Goal: Information Seeking & Learning: Learn about a topic

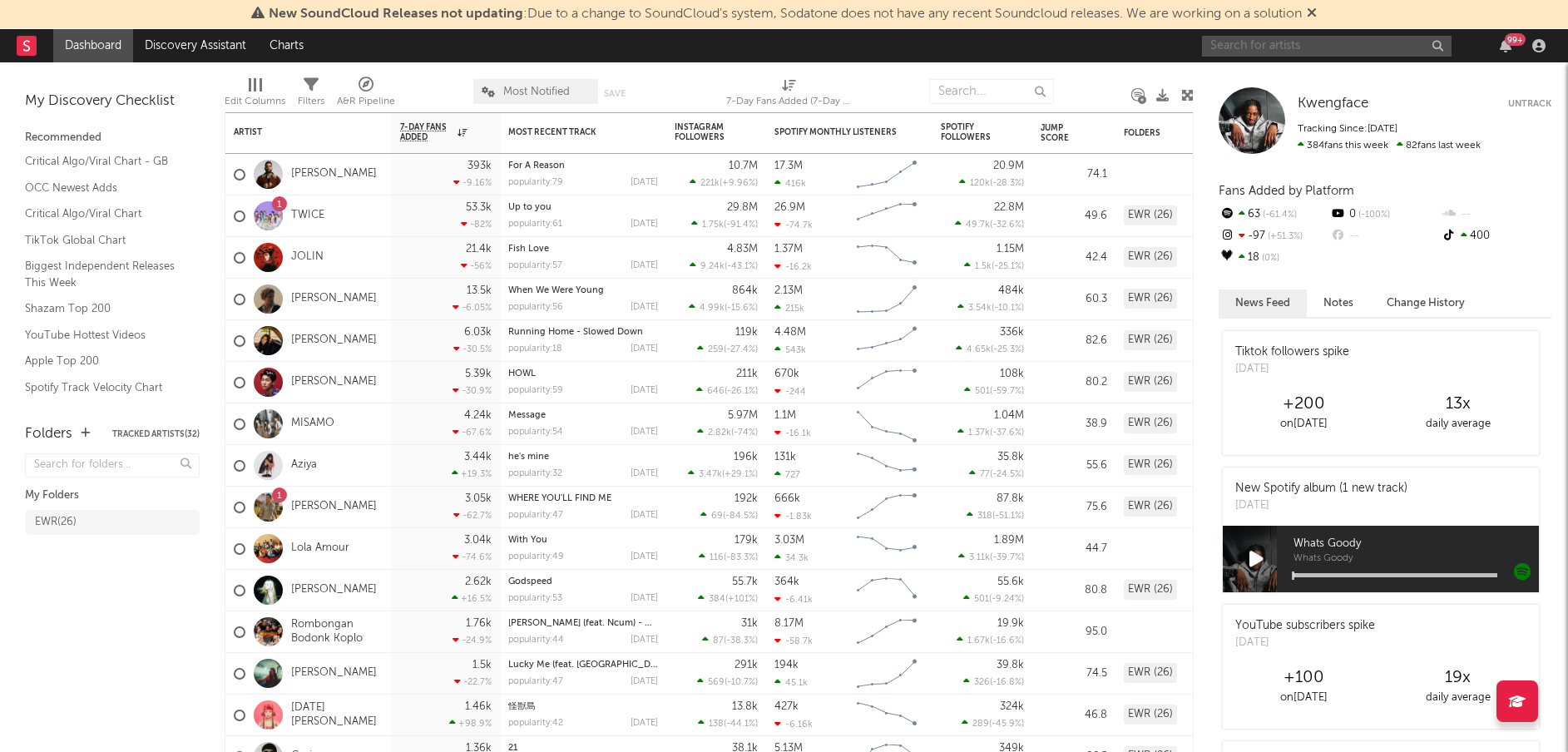
click at [1266, 38] on input "text" at bounding box center [1327, 46] width 250 height 21
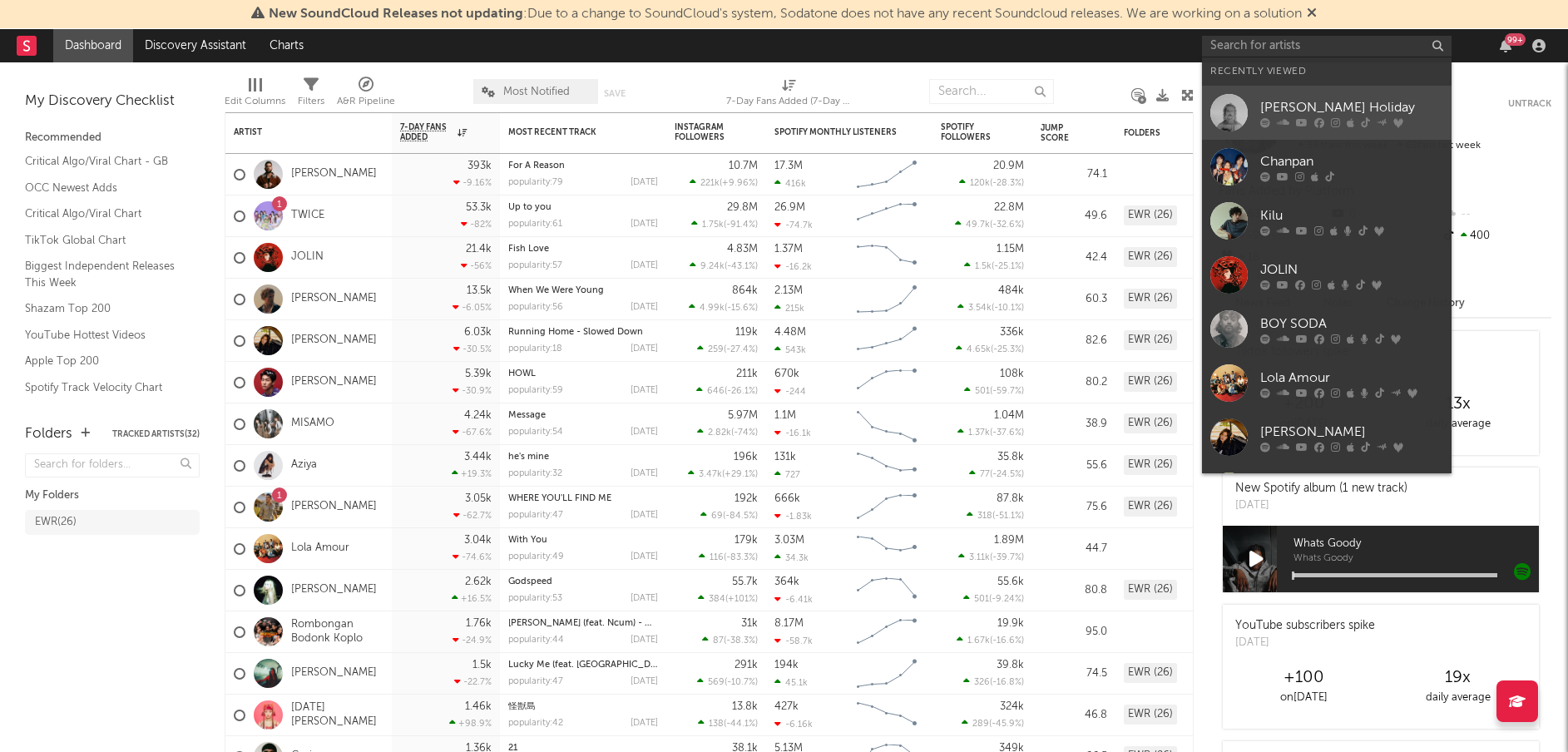
click at [1267, 97] on div "[PERSON_NAME] Holiday" at bounding box center [1352, 107] width 183 height 20
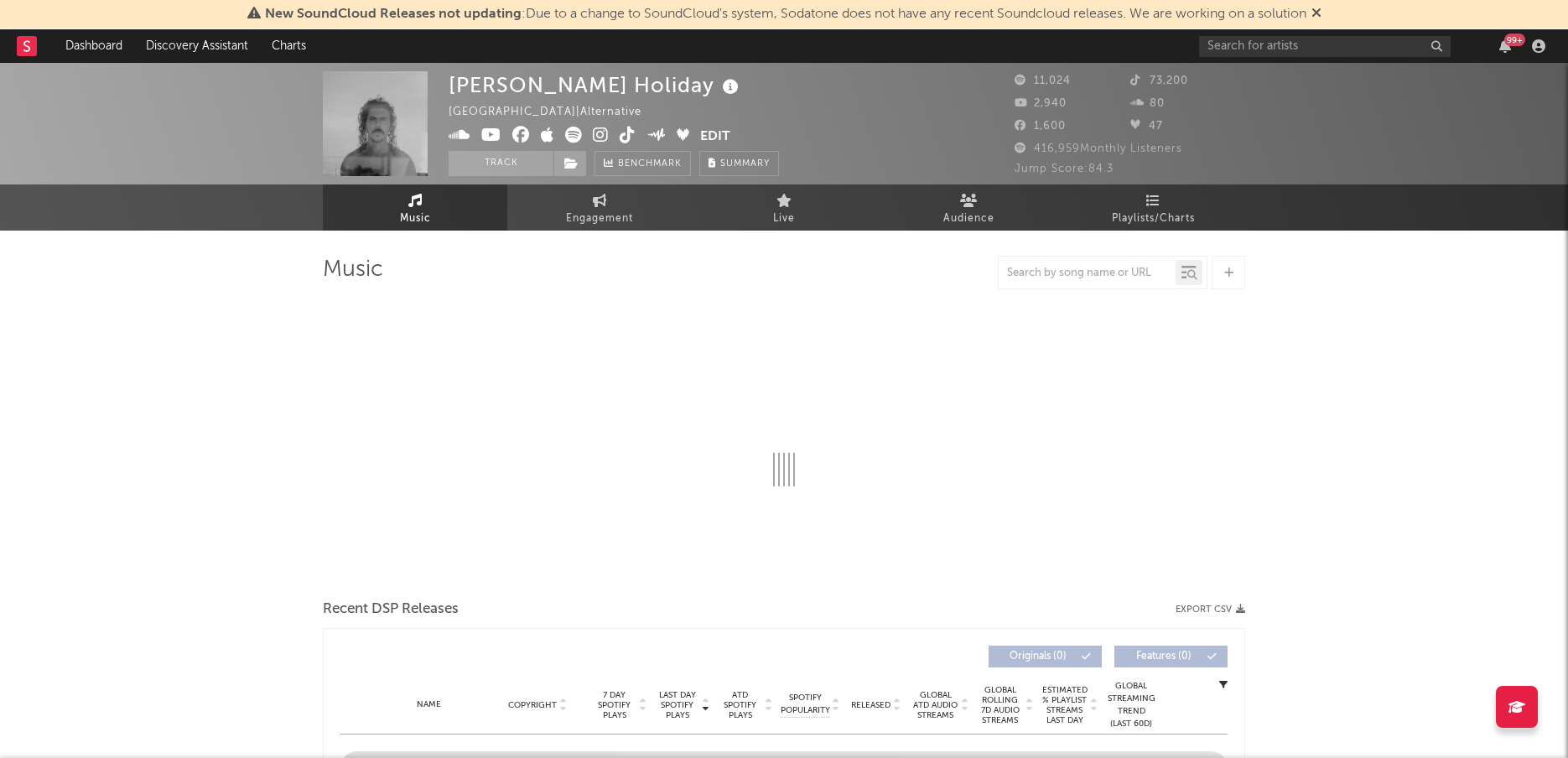
select select "6m"
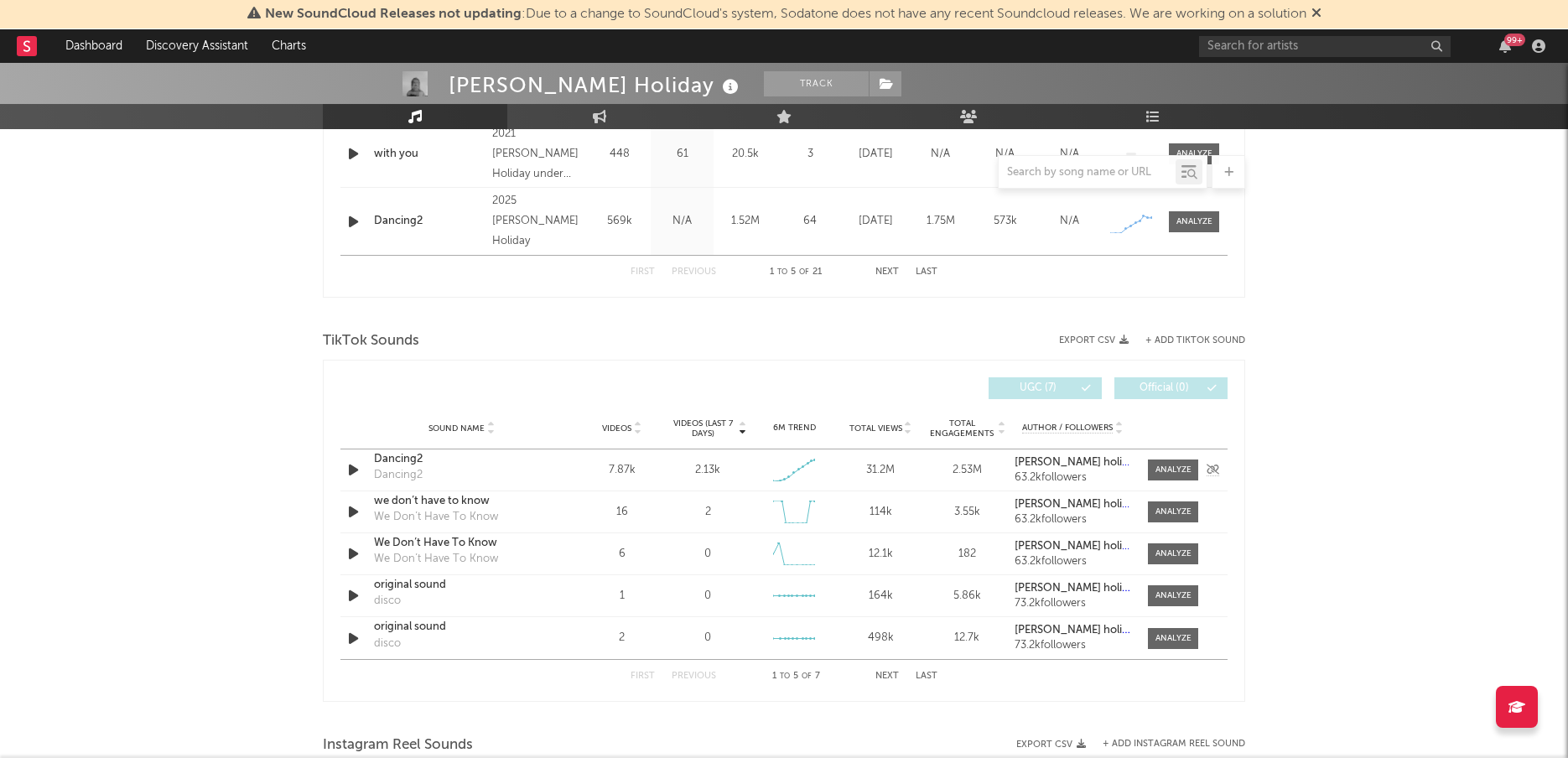
scroll to position [1040, 0]
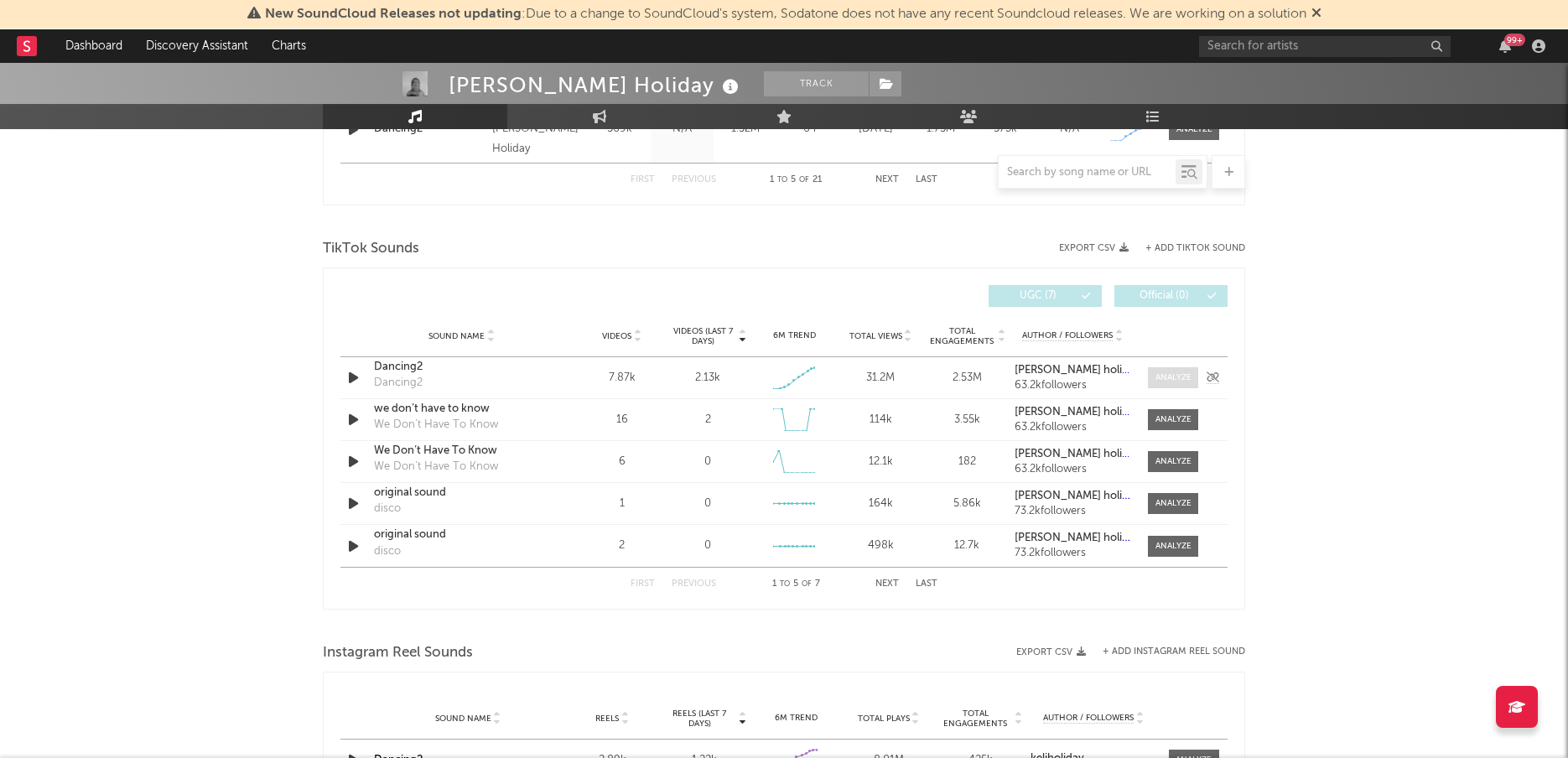
click at [1155, 374] on div at bounding box center [1173, 377] width 36 height 13
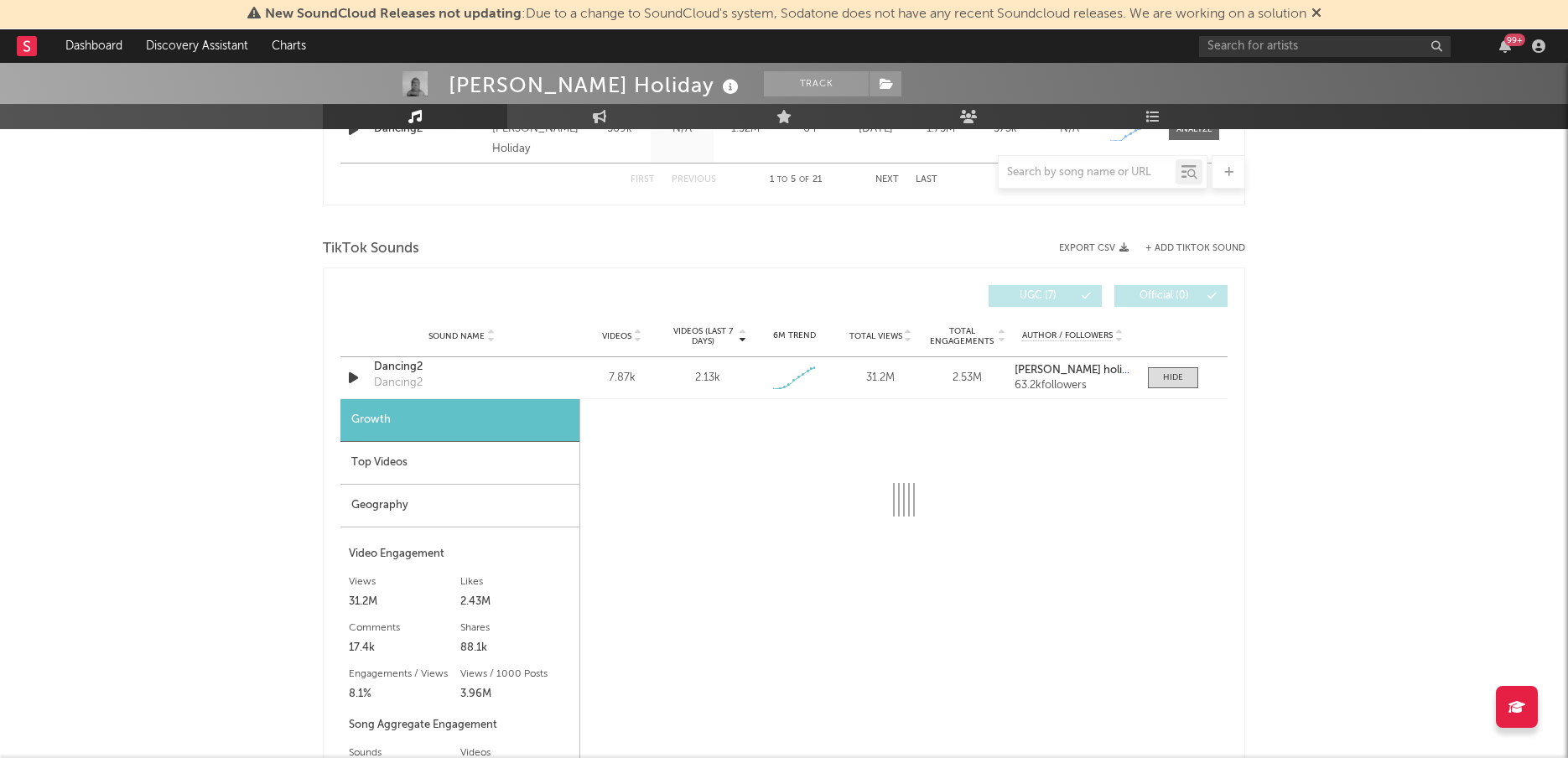
select select "1w"
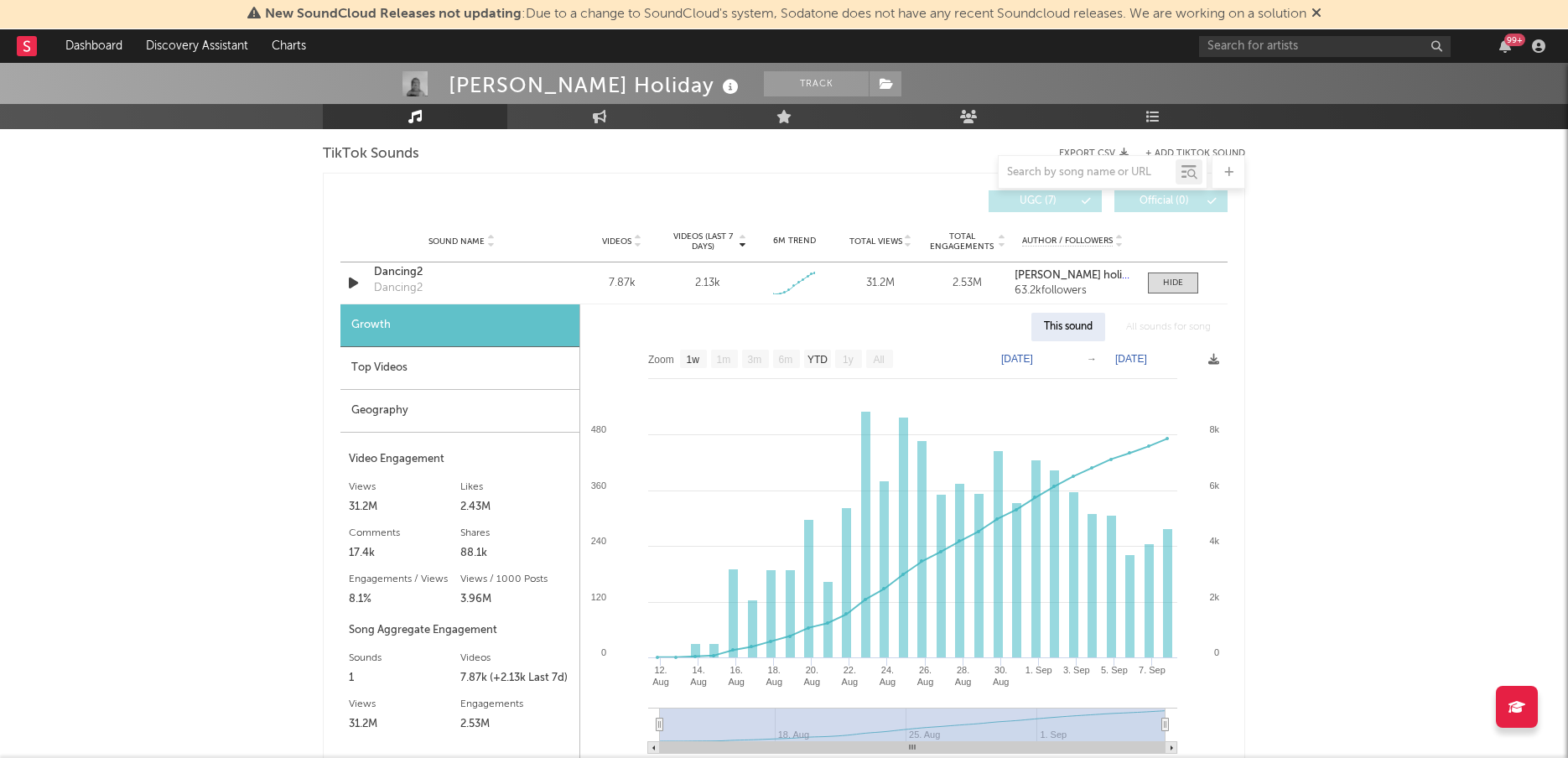
scroll to position [1154, 0]
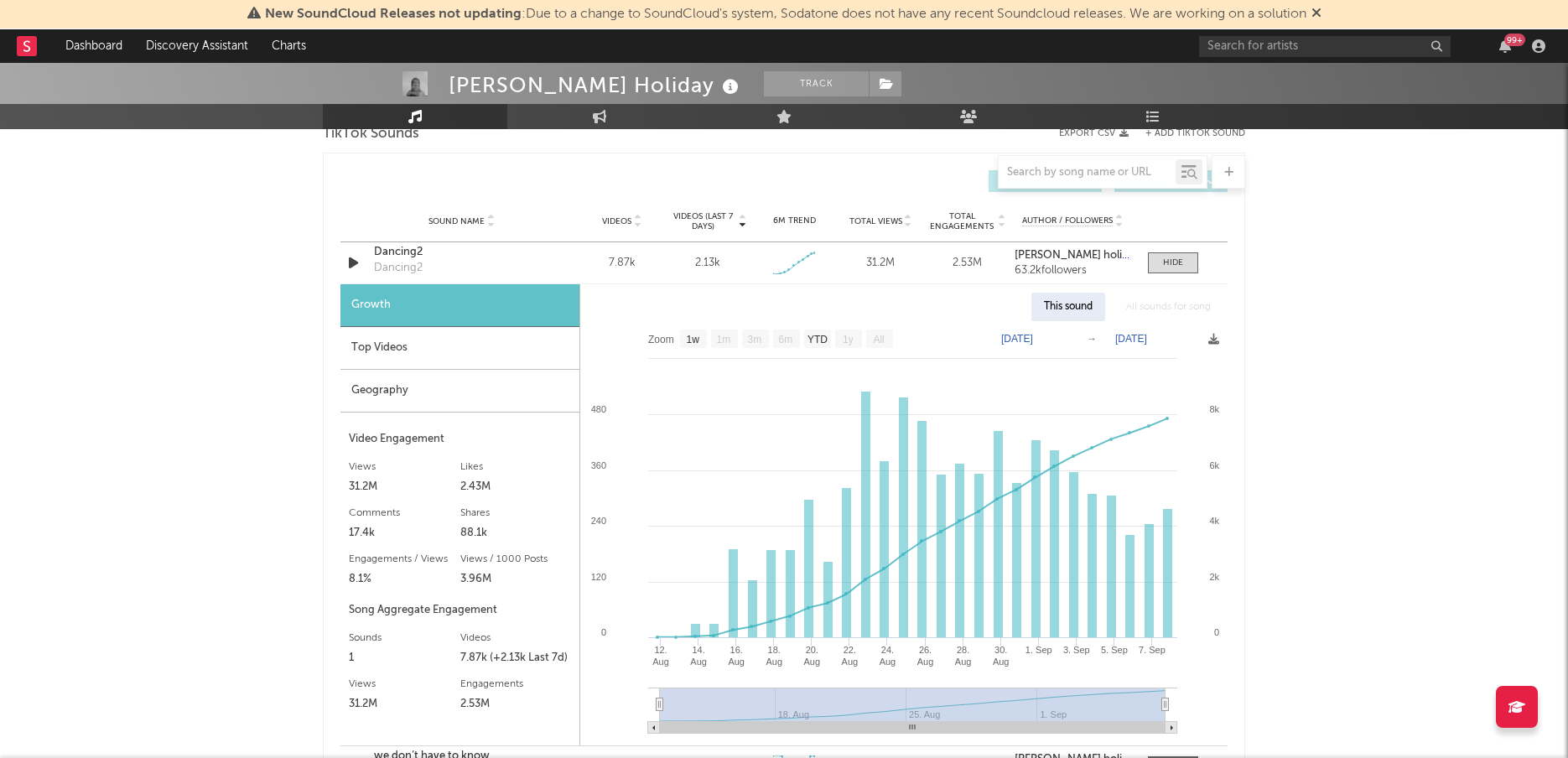
click at [485, 354] on div "Top Videos" at bounding box center [459, 349] width 239 height 43
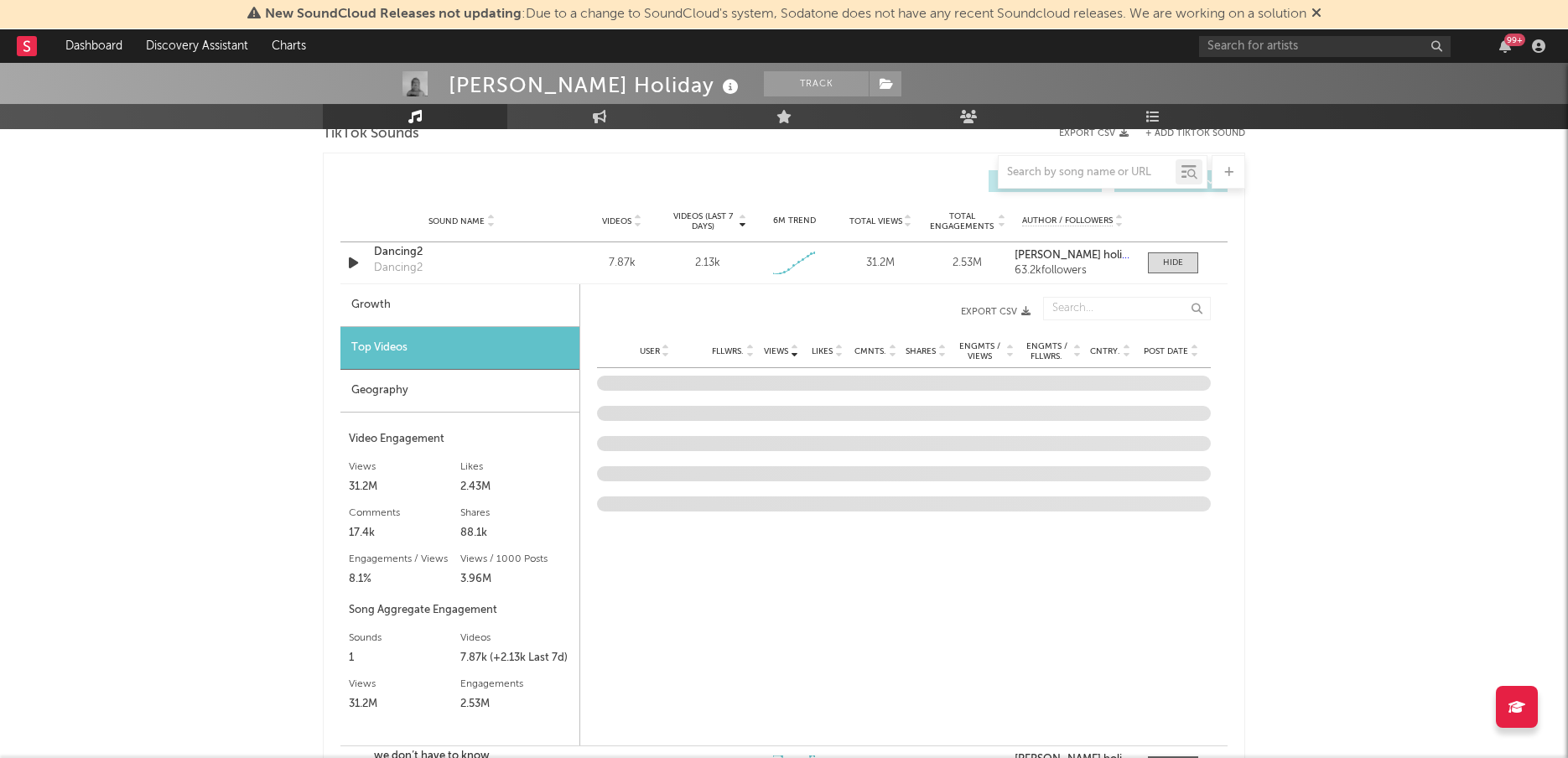
click at [487, 382] on div "Geography" at bounding box center [459, 391] width 239 height 43
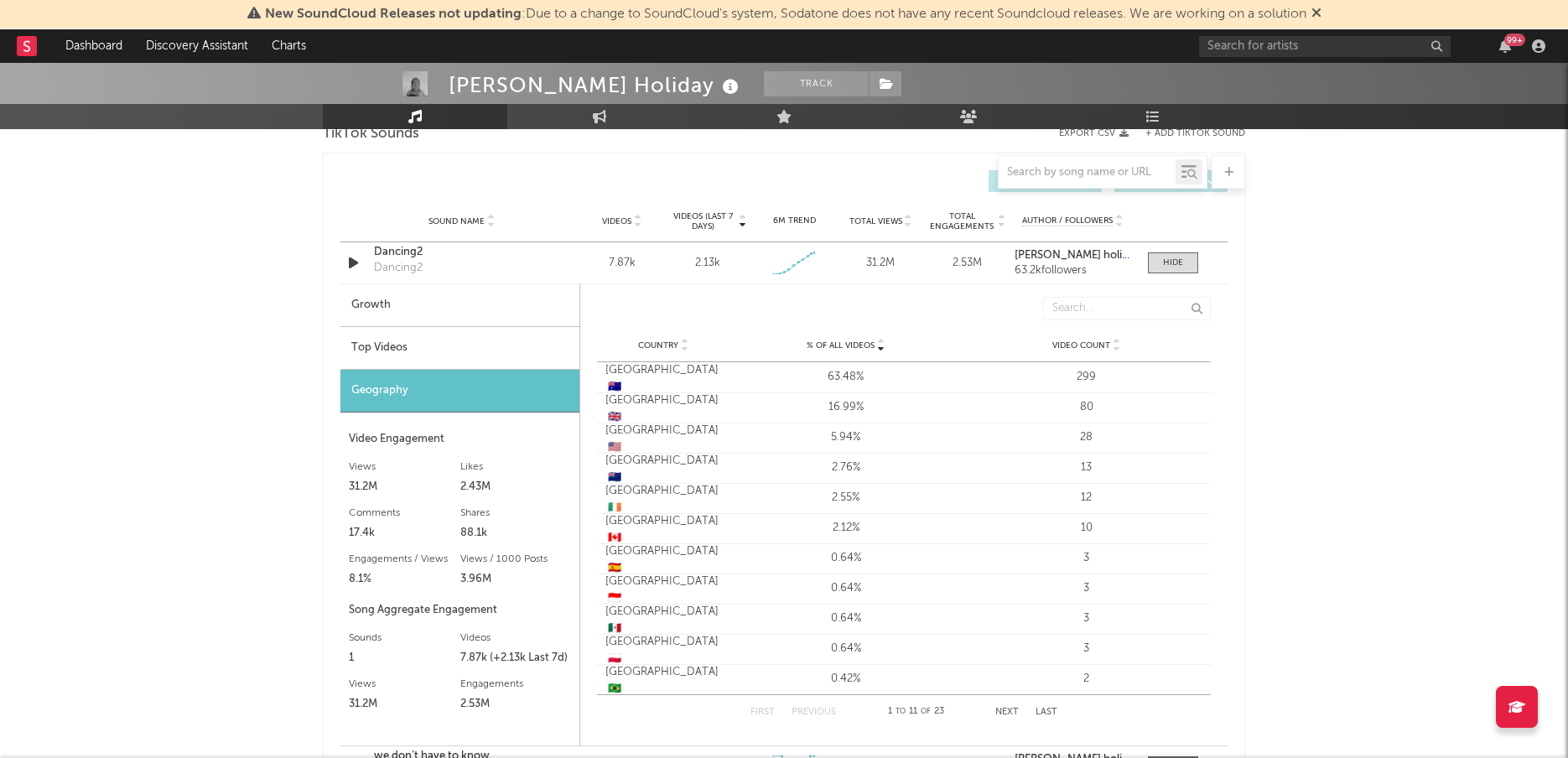
click at [488, 346] on div "Top Videos" at bounding box center [459, 349] width 239 height 43
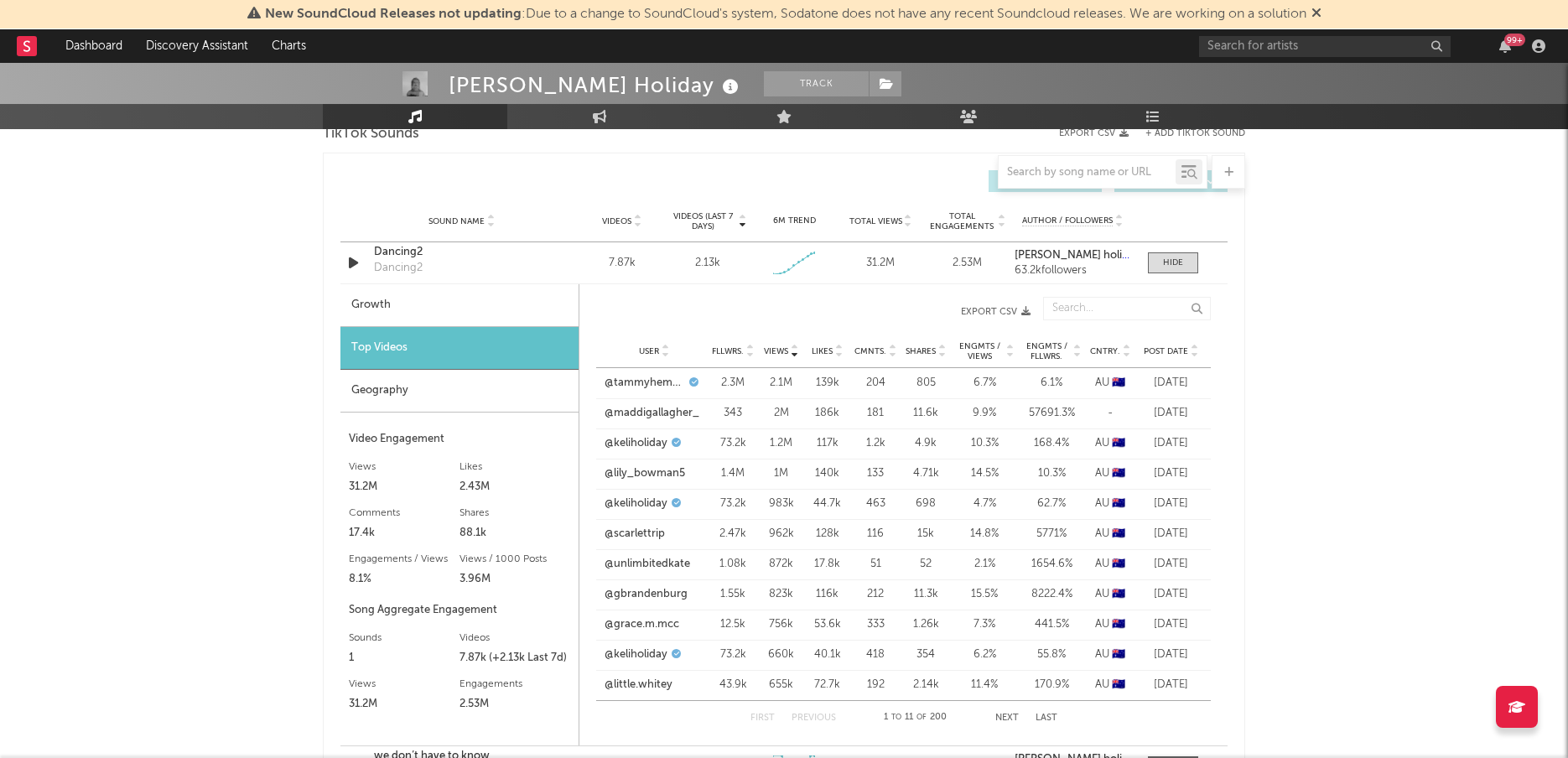
click at [776, 347] on span "Views" at bounding box center [776, 351] width 24 height 10
click at [656, 379] on link "@tammyhembrow" at bounding box center [644, 382] width 80 height 16
click at [647, 409] on link "@maddigallagher_" at bounding box center [652, 413] width 95 height 16
click at [652, 442] on link "@keliholiday" at bounding box center [636, 443] width 63 height 16
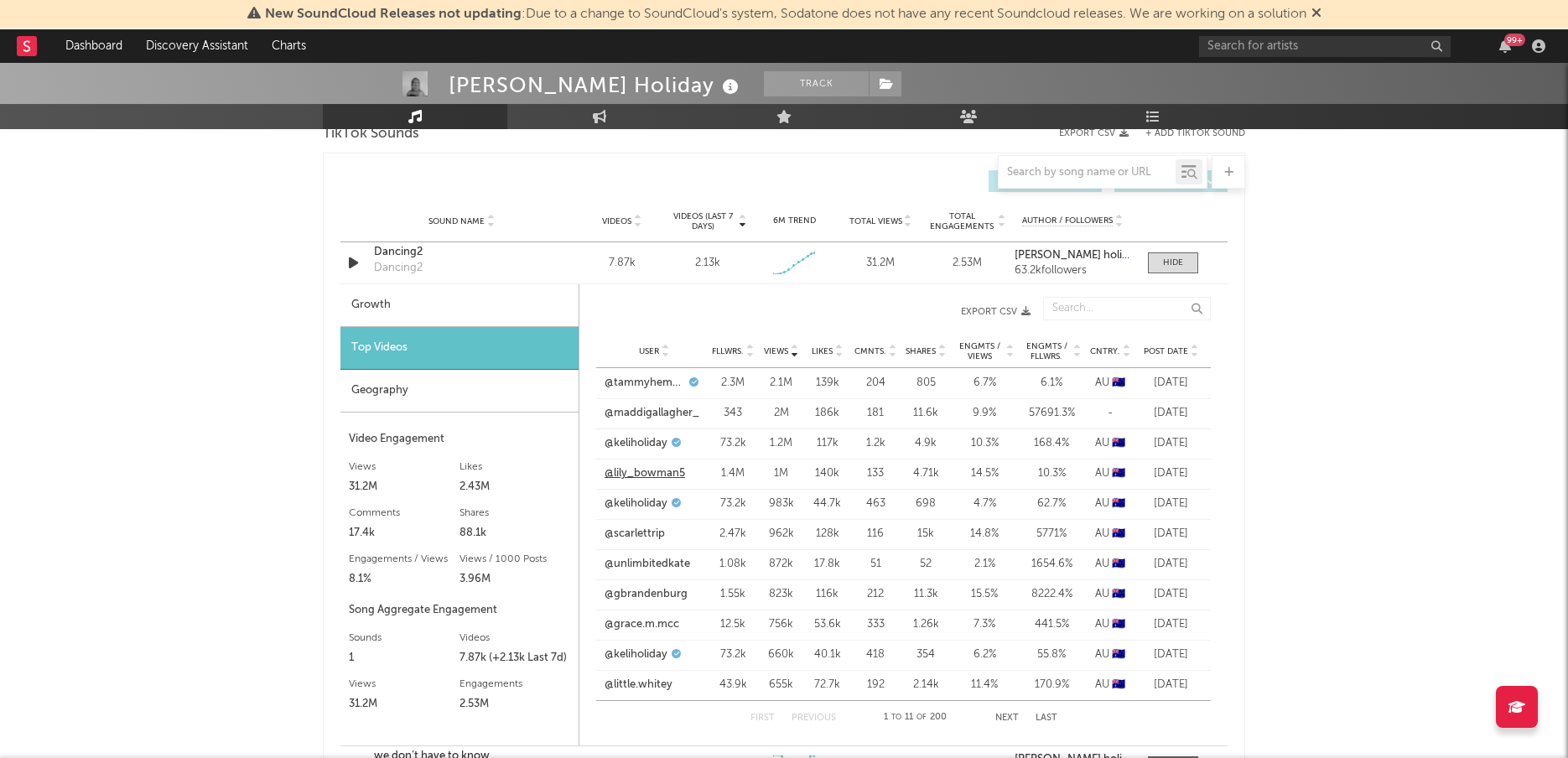
click at [623, 473] on link "@lily_bowman5" at bounding box center [644, 473] width 80 height 16
click at [627, 503] on link "@keliholiday" at bounding box center [636, 503] width 63 height 16
click at [641, 534] on link "@scarlettrip" at bounding box center [635, 533] width 60 height 16
click at [628, 529] on link "@scarlettrip" at bounding box center [635, 533] width 60 height 16
click at [638, 568] on link "@unlimbitedkate" at bounding box center [647, 563] width 85 height 16
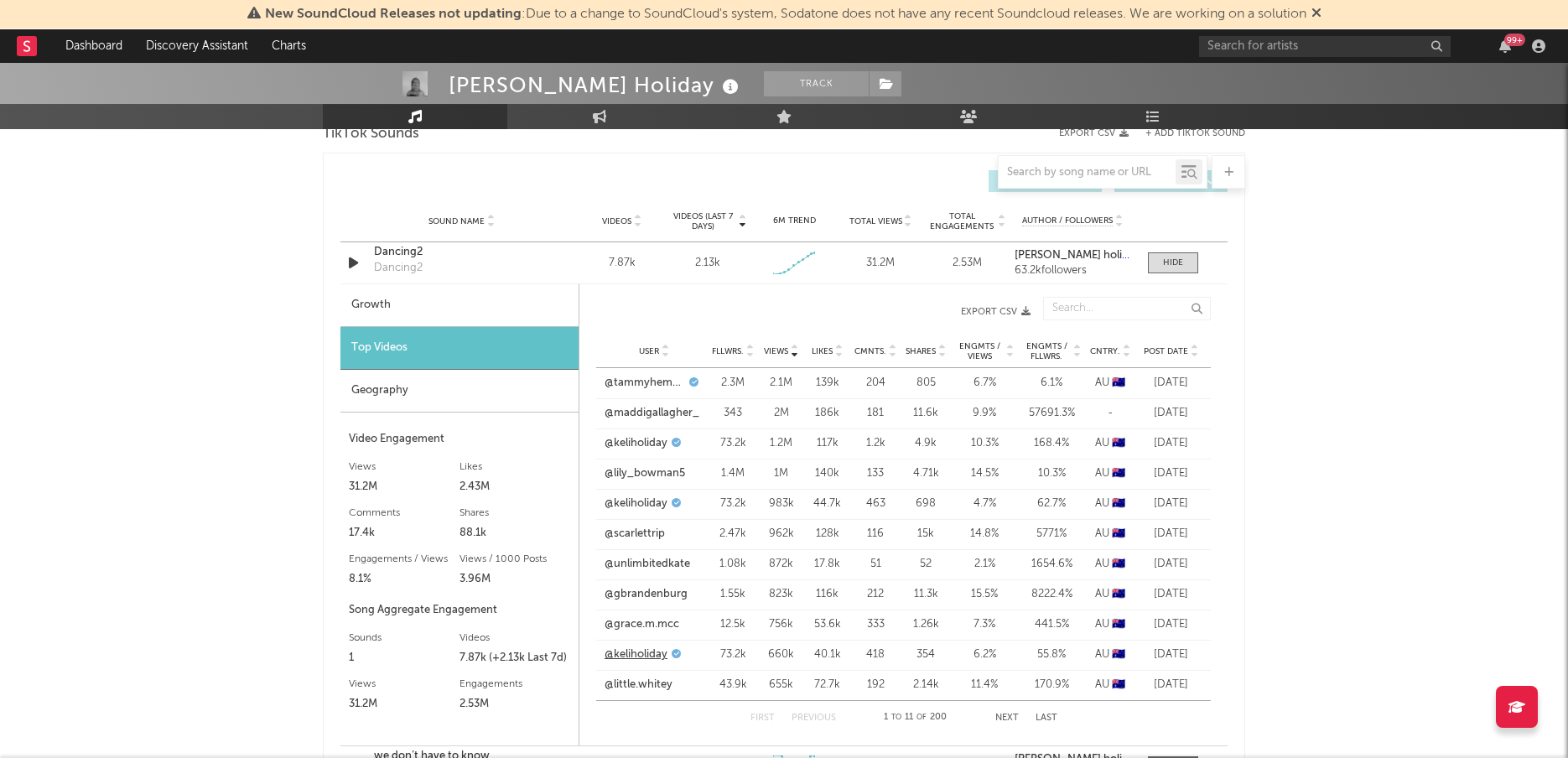
click at [627, 655] on link "@keliholiday" at bounding box center [636, 654] width 63 height 16
click at [659, 620] on link "@grace.m.mcc" at bounding box center [642, 624] width 75 height 16
click at [650, 655] on link "@keliholiday" at bounding box center [636, 654] width 63 height 16
